Goal: Browse casually

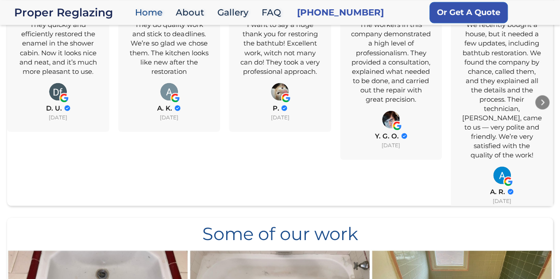
scroll to position [796, 0]
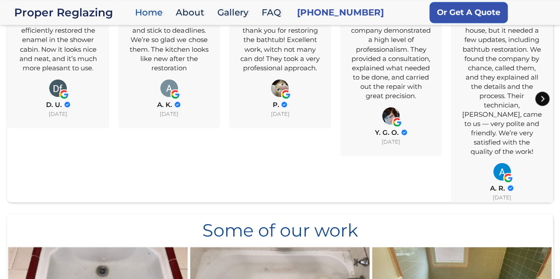
click at [540, 92] on div "Next" at bounding box center [542, 99] width 14 height 14
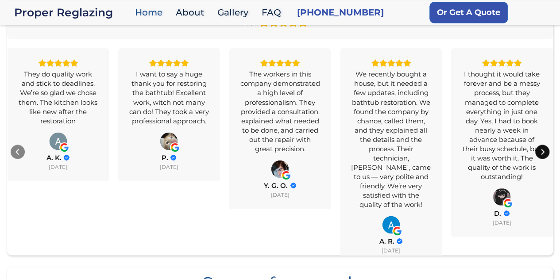
scroll to position [726, 0]
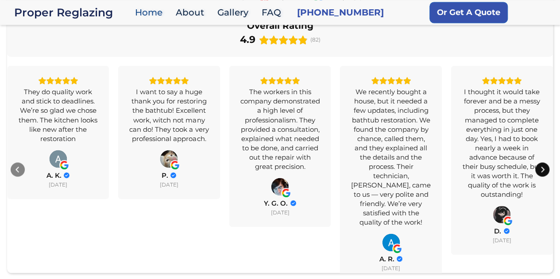
click at [542, 166] on icon "Next" at bounding box center [542, 169] width 3 height 6
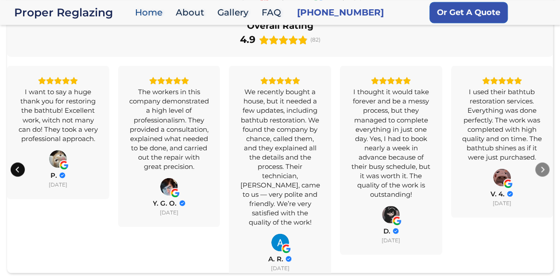
click at [18, 166] on icon "Previous" at bounding box center [16, 169] width 3 height 6
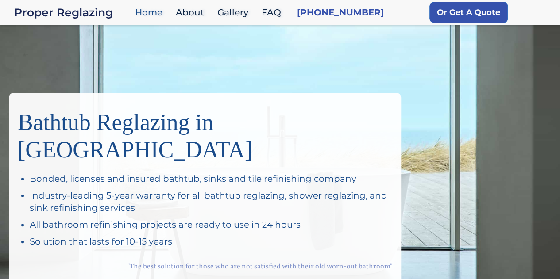
scroll to position [0, 0]
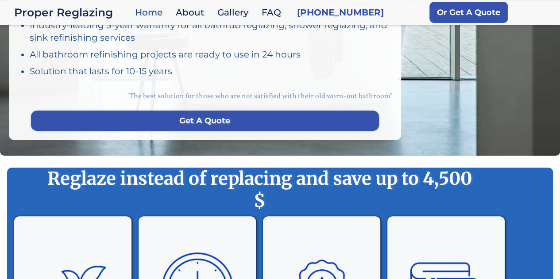
scroll to position [212, 0]
